Goal: Information Seeking & Learning: Find specific fact

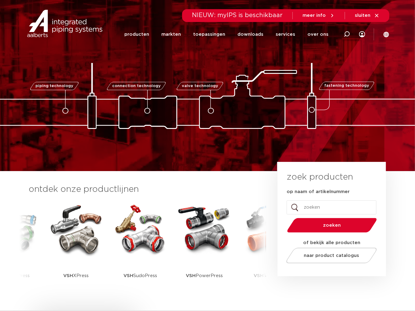
click at [342, 203] on input "op naam of artikelnummer" at bounding box center [332, 208] width 90 height 14
click at [145, 36] on link "producten" at bounding box center [136, 34] width 25 height 25
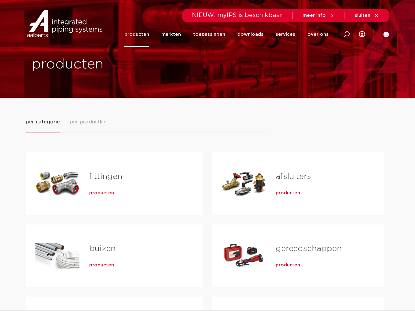
click at [305, 249] on link "gereedschappen" at bounding box center [309, 249] width 66 height 8
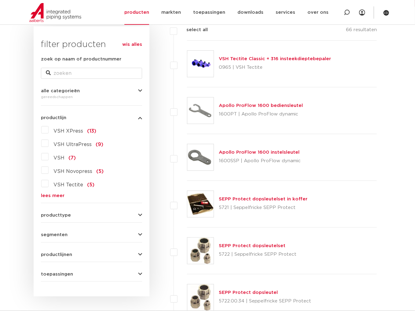
scroll to position [61, 0]
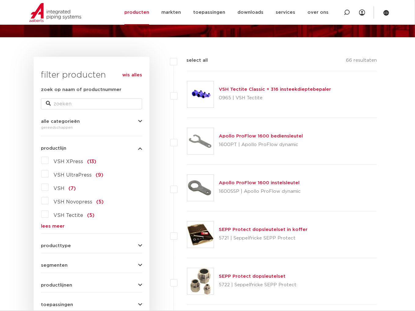
click at [47, 228] on link "lees meer" at bounding box center [91, 226] width 101 height 5
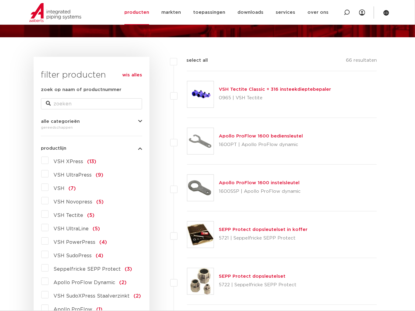
scroll to position [183, 0]
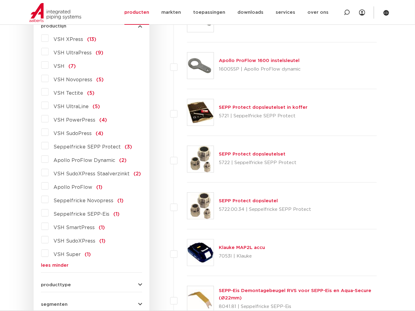
click at [69, 120] on span "VSH PowerPress" at bounding box center [74, 120] width 42 height 5
click at [0, 0] on input "VSH PowerPress (4)" at bounding box center [0, 0] width 0 height 0
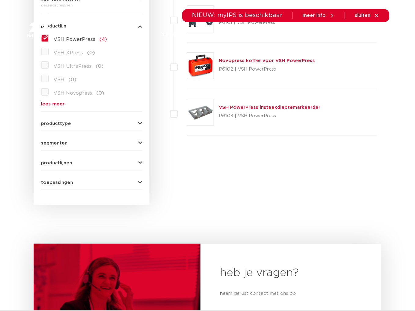
scroll to position [153, 0]
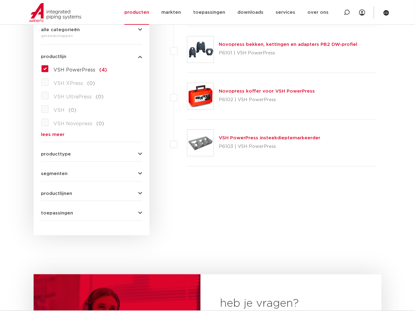
click at [199, 50] on img at bounding box center [200, 49] width 26 height 26
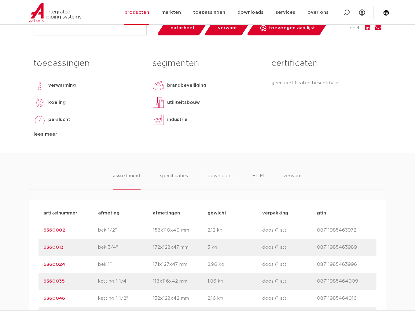
scroll to position [397, 0]
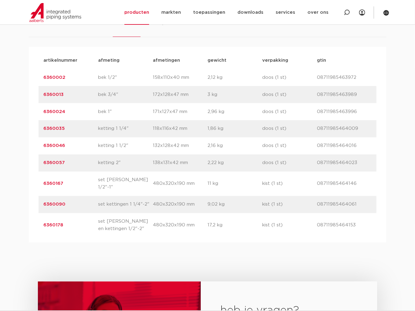
click at [59, 129] on link "6360035" at bounding box center [53, 129] width 21 height 5
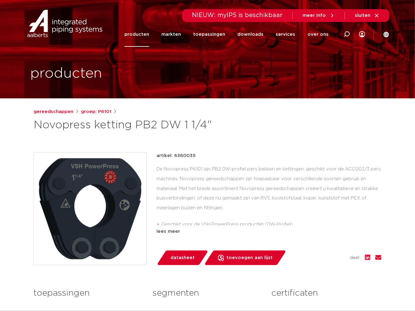
drag, startPoint x: 357, startPoint y: 143, endPoint x: 411, endPoint y: 141, distance: 54.5
click at [358, 142] on div "gereedschappen groep: P6101 Novopress ketting PB2 DW 1 1/4"" at bounding box center [208, 245] width 358 height 274
